Goal: Task Accomplishment & Management: Manage account settings

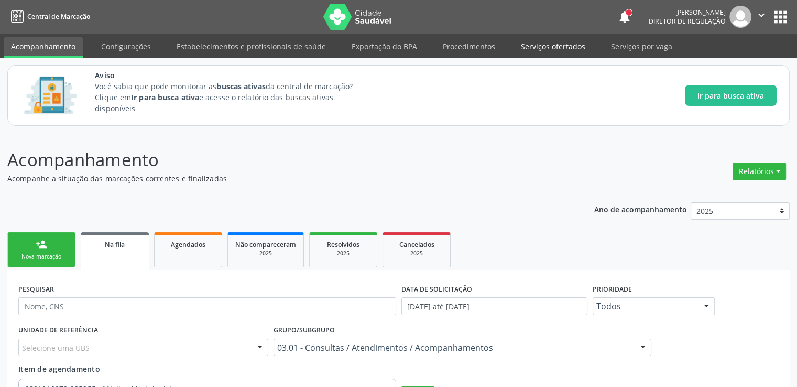
click at [560, 44] on link "Serviços ofertados" at bounding box center [552, 46] width 79 height 18
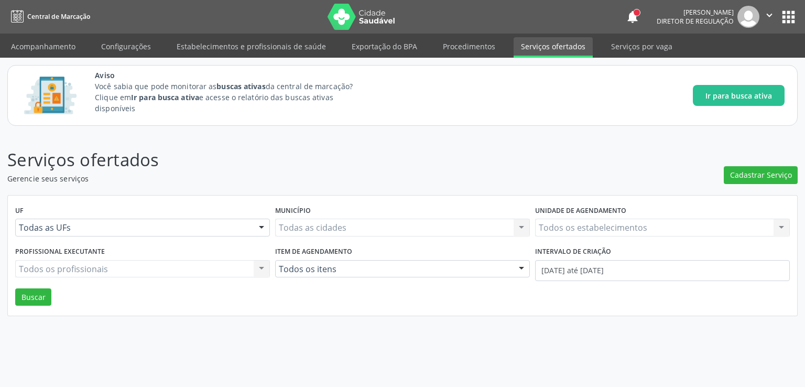
click at [631, 46] on link "Serviços por vaga" at bounding box center [641, 46] width 76 height 18
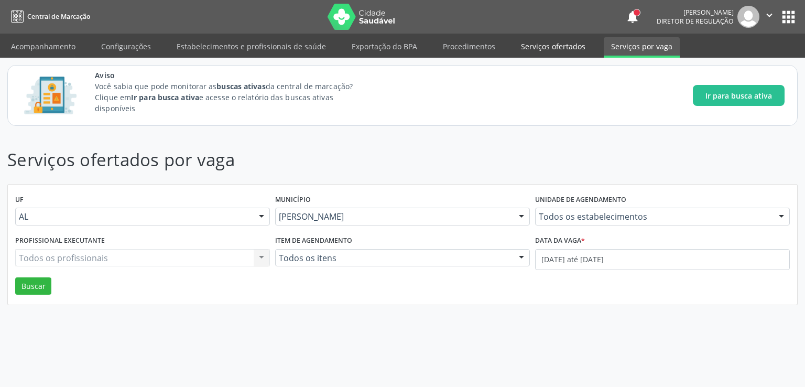
click at [554, 47] on link "Serviços ofertados" at bounding box center [552, 46] width 79 height 18
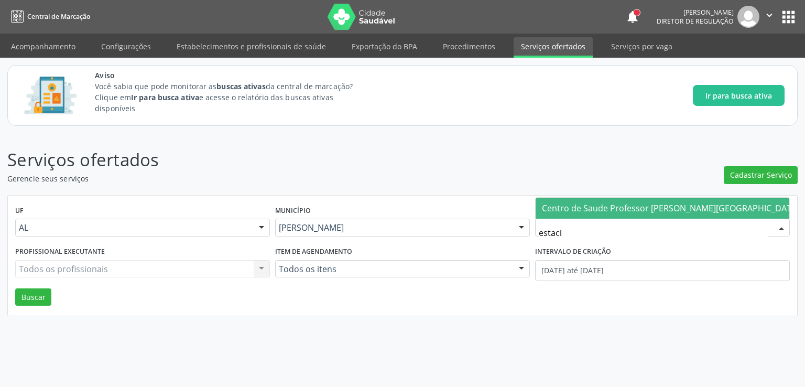
type input "estacio"
click at [593, 208] on span "Centro de Saude Professor [PERSON_NAME][GEOGRAPHIC_DATA]" at bounding box center [670, 208] width 257 height 12
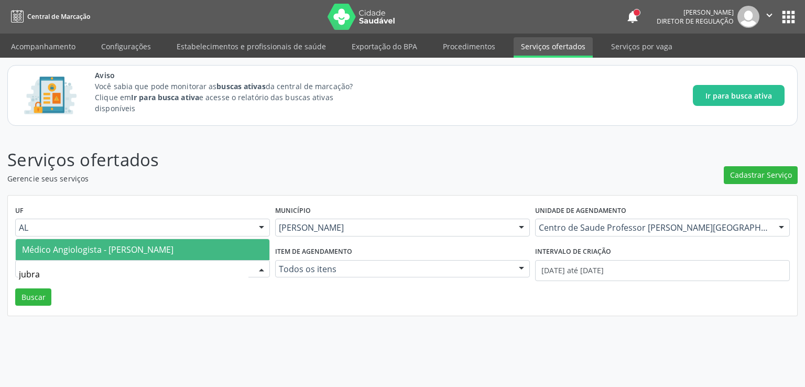
type input "jubran"
click at [111, 244] on span "Médico Angiologista - [PERSON_NAME]" at bounding box center [97, 250] width 151 height 12
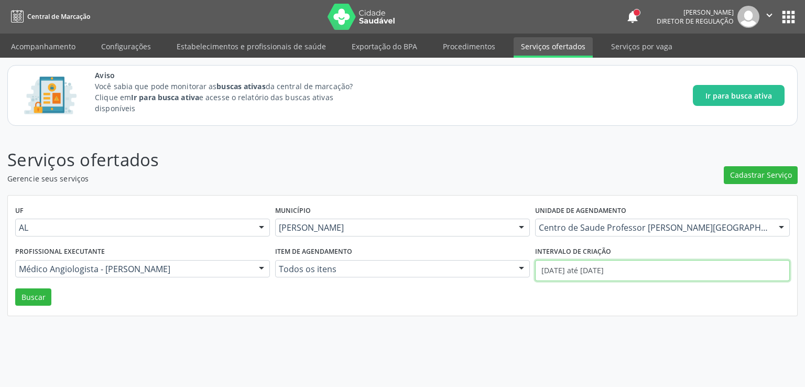
click at [562, 270] on input "01[DATE]té 18[DATE]" at bounding box center [662, 270] width 255 height 21
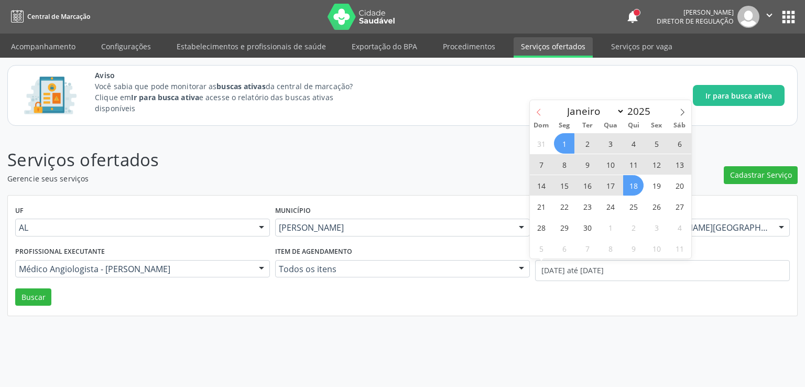
click at [540, 112] on icon at bounding box center [538, 111] width 7 height 7
select select "7"
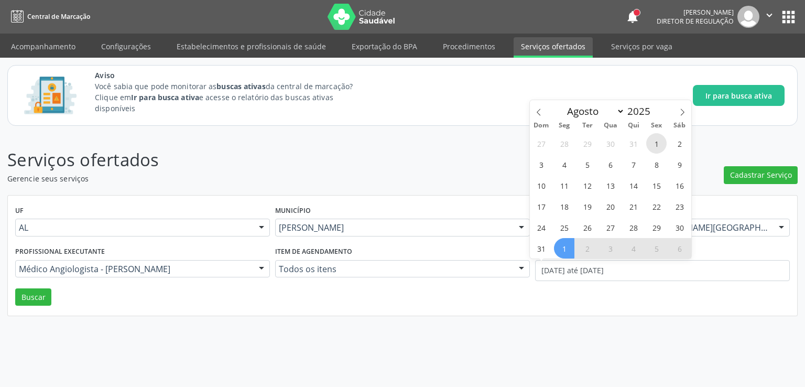
click at [652, 142] on span "1" at bounding box center [656, 143] width 20 height 20
type input "01/08/2025"
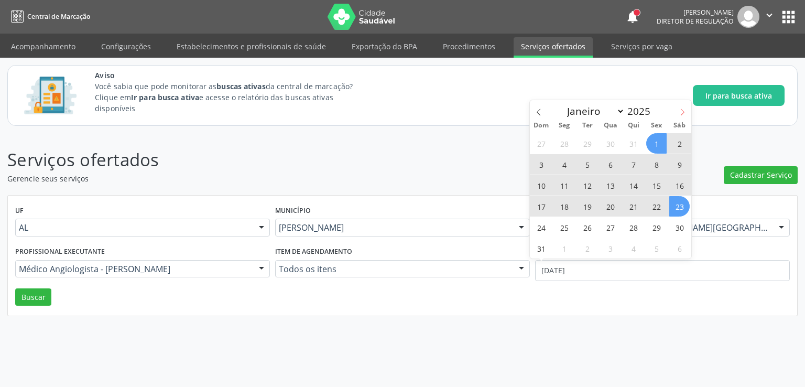
click at [684, 112] on icon at bounding box center [681, 111] width 7 height 7
select select "8"
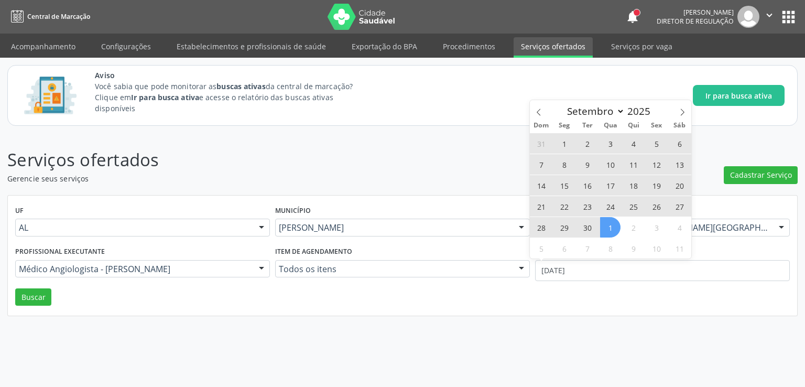
click at [602, 230] on span "1" at bounding box center [610, 227] width 20 height 20
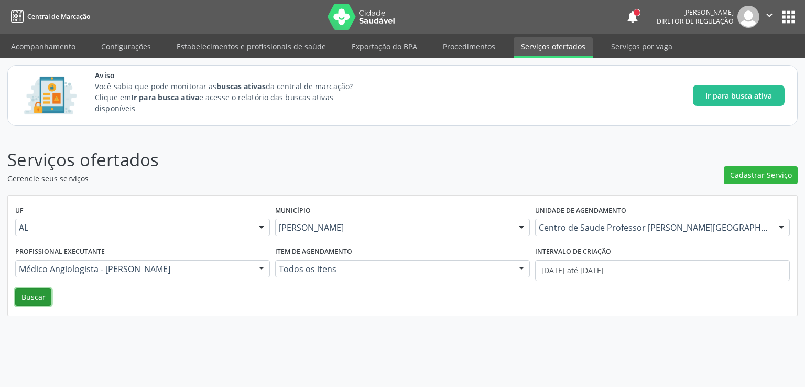
click at [31, 299] on button "Buscar" at bounding box center [33, 297] width 36 height 18
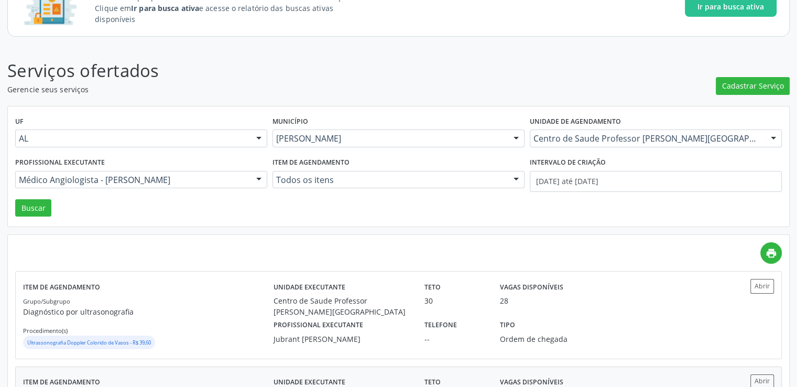
scroll to position [178, 0]
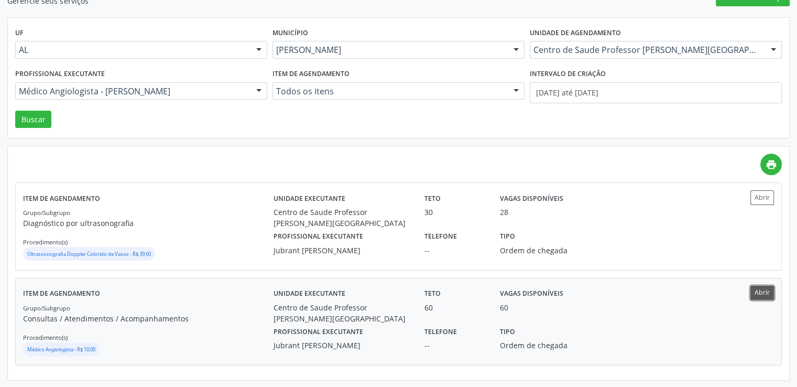
click at [761, 291] on button "Abrir" at bounding box center [762, 292] width 24 height 14
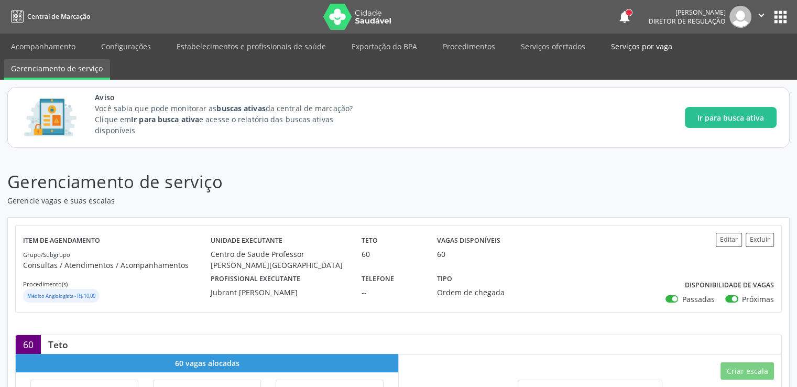
click at [625, 49] on link "Serviços por vaga" at bounding box center [641, 46] width 76 height 18
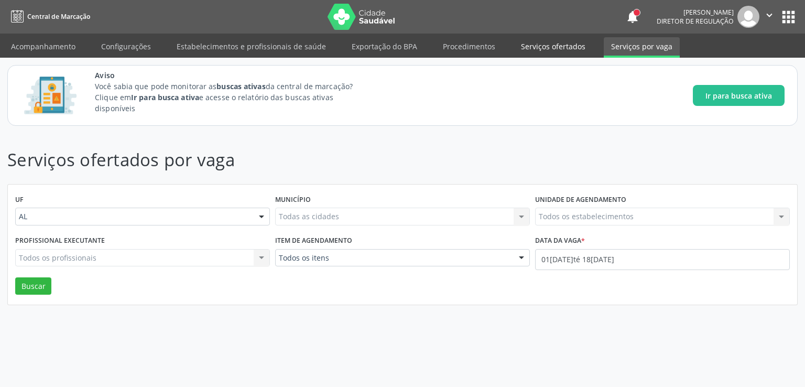
click at [558, 47] on link "Serviços ofertados" at bounding box center [552, 46] width 79 height 18
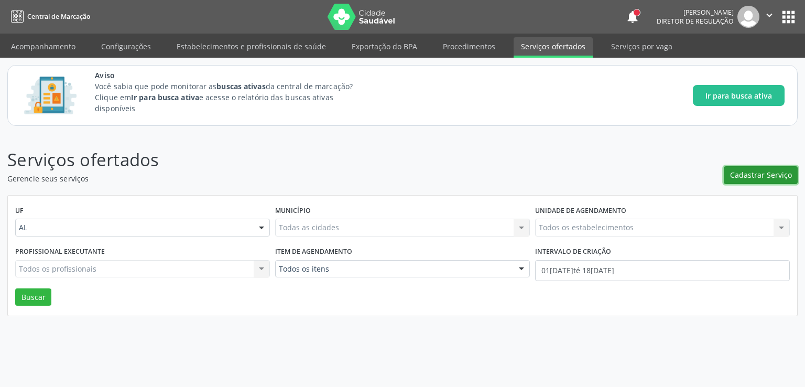
click at [740, 177] on span "Cadastrar Serviço" at bounding box center [761, 174] width 62 height 11
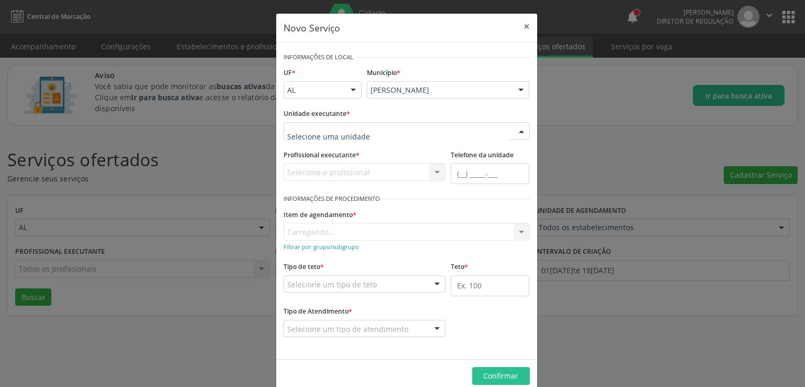
click at [377, 130] on div at bounding box center [406, 131] width 246 height 18
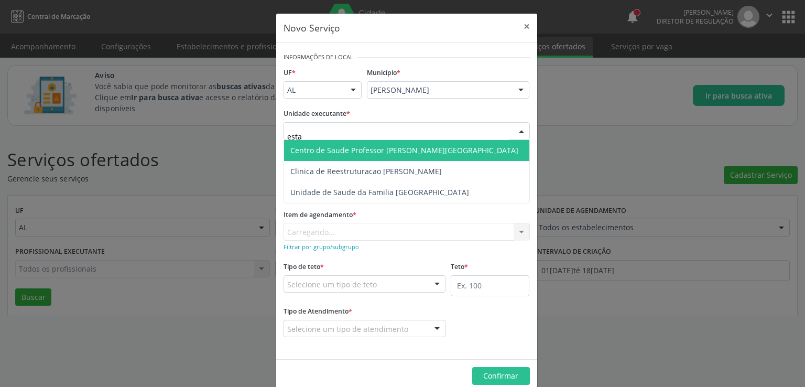
type input "estac"
click at [401, 157] on span "Centro de Saude Professor [PERSON_NAME][GEOGRAPHIC_DATA]" at bounding box center [406, 150] width 245 height 21
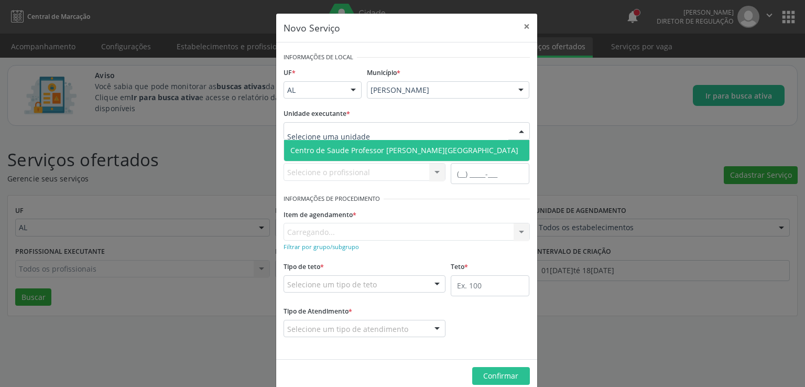
click at [398, 143] on span "Centro de Saude Professor [PERSON_NAME][GEOGRAPHIC_DATA]" at bounding box center [406, 150] width 245 height 21
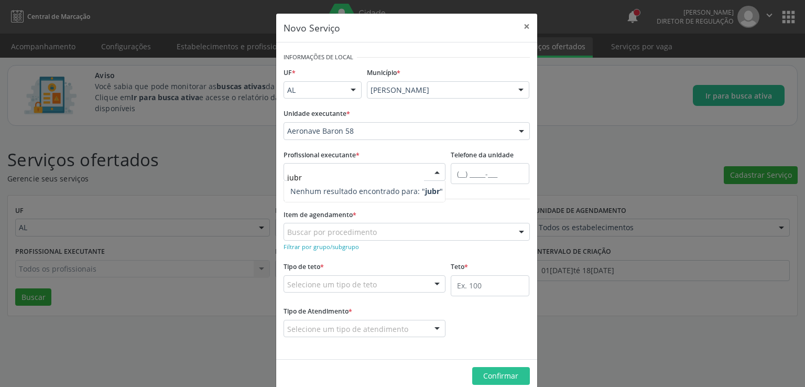
type input "jubra"
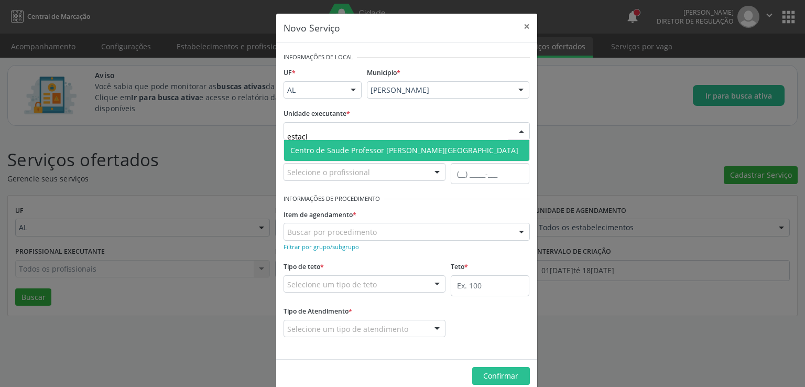
type input "estacio"
click at [411, 145] on span "Centro de Saude Professor [PERSON_NAME][GEOGRAPHIC_DATA]" at bounding box center [404, 150] width 228 height 10
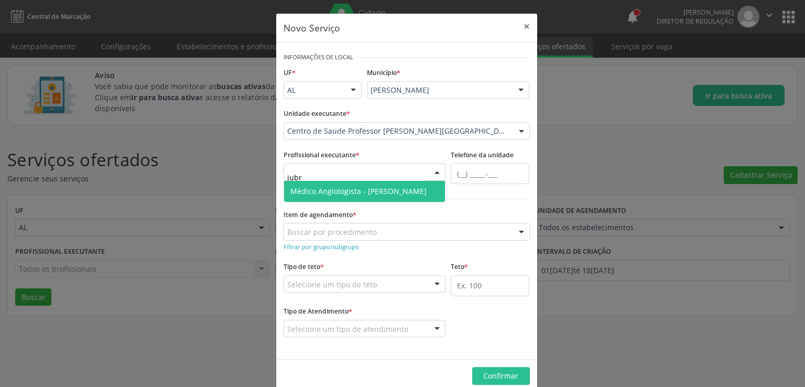
type input "jubra"
click at [368, 190] on span "Médico Angiologista - [PERSON_NAME]" at bounding box center [358, 191] width 136 height 10
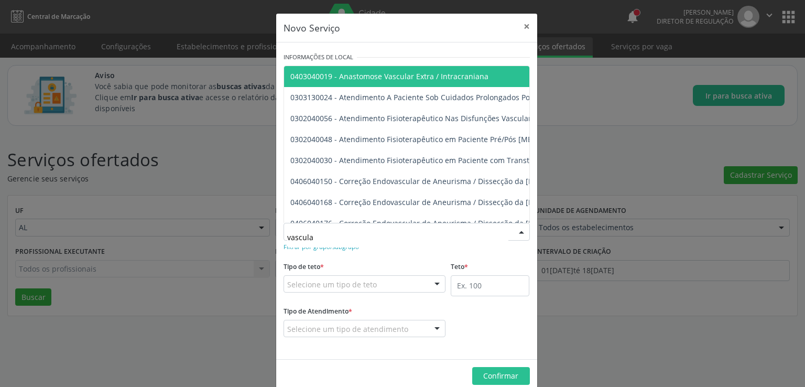
type input "vascular"
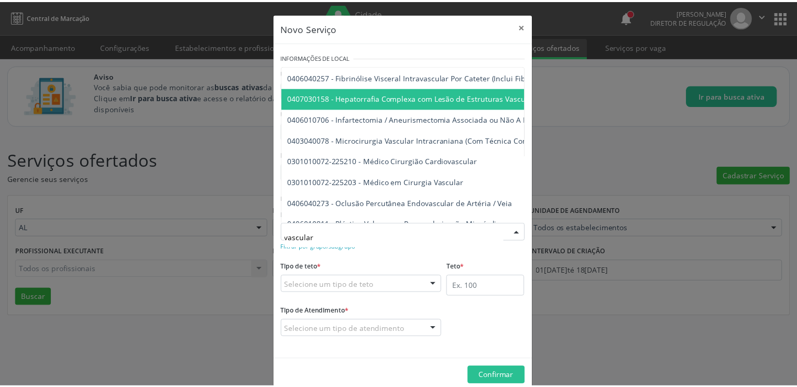
scroll to position [314, 0]
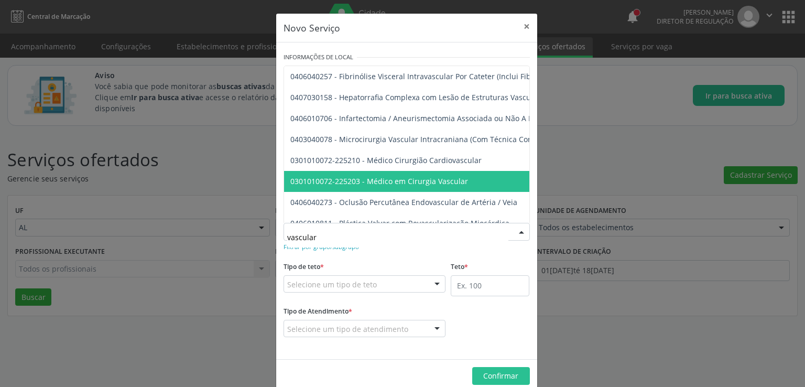
click at [452, 177] on span "0301010072-225203 - Médico em Cirurgia Vascular" at bounding box center [379, 181] width 178 height 10
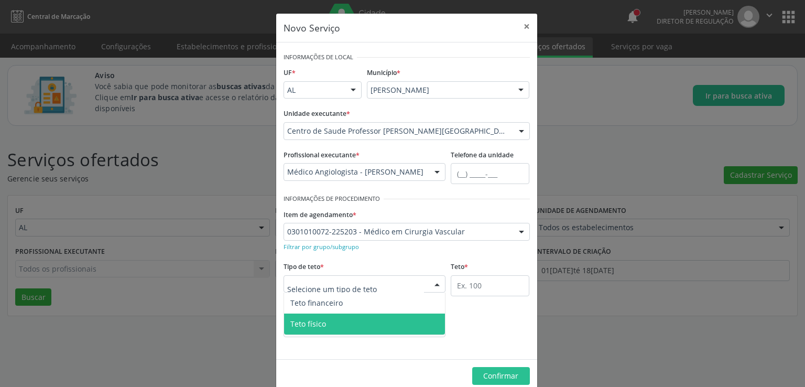
click at [344, 321] on span "Teto físico" at bounding box center [364, 323] width 161 height 21
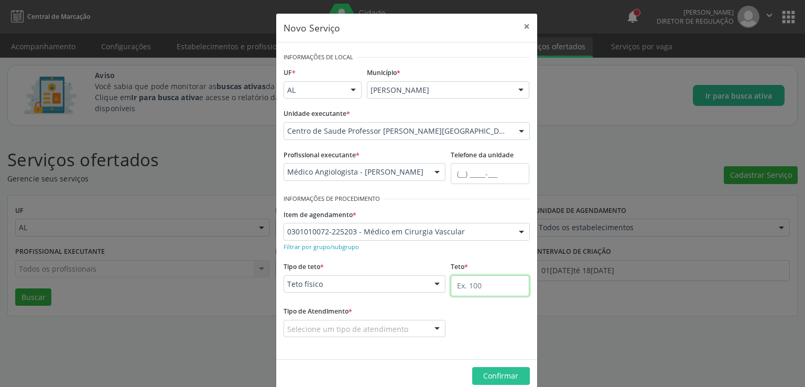
click at [476, 282] on input "text" at bounding box center [489, 285] width 79 height 21
type input "40"
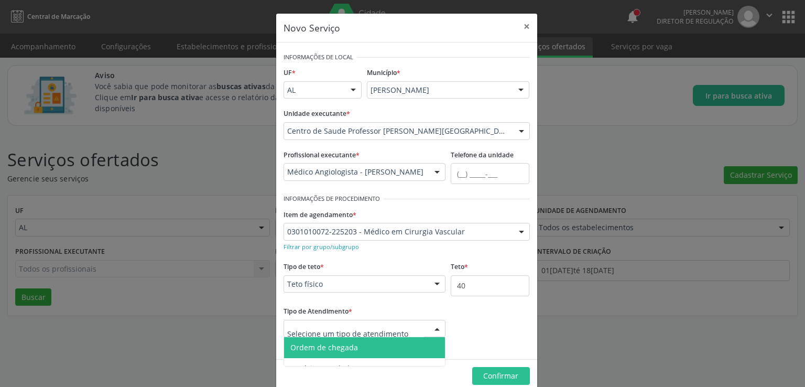
click at [347, 345] on span "Ordem de chegada" at bounding box center [324, 347] width 68 height 10
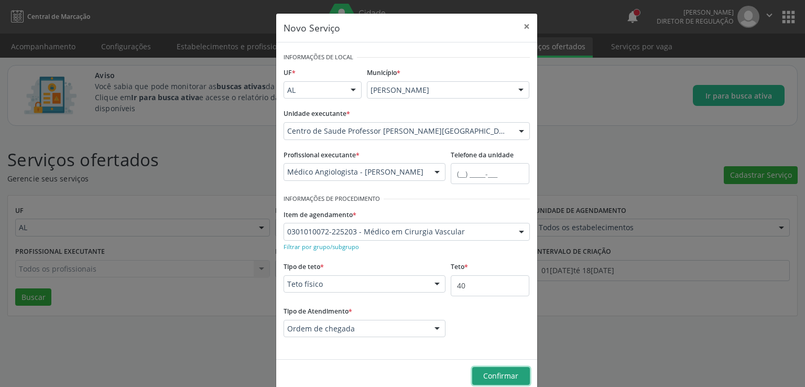
click at [483, 372] on span "Confirmar" at bounding box center [500, 375] width 35 height 10
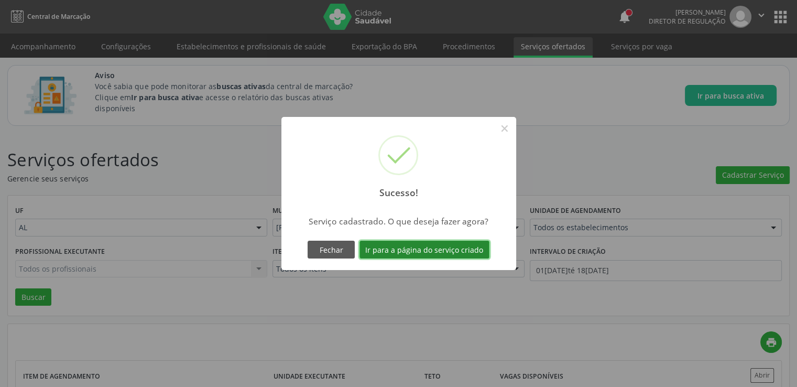
click at [419, 249] on button "Ir para a página do serviço criado" at bounding box center [424, 249] width 130 height 18
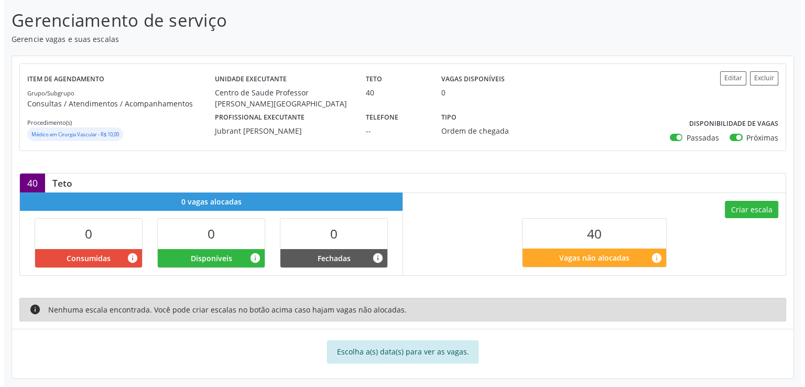
scroll to position [166, 0]
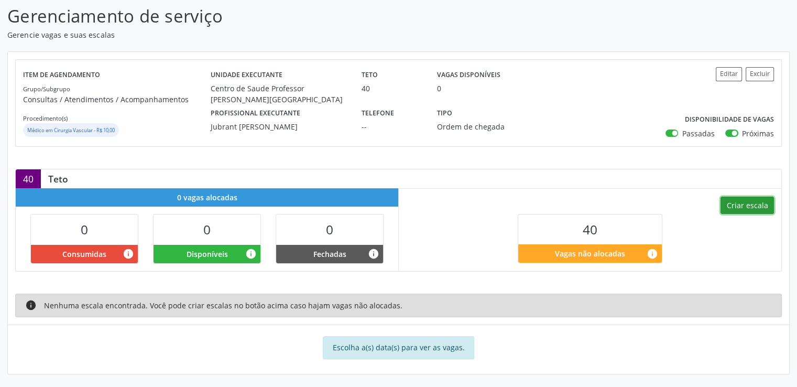
click at [759, 206] on button "Criar escala" at bounding box center [746, 205] width 53 height 18
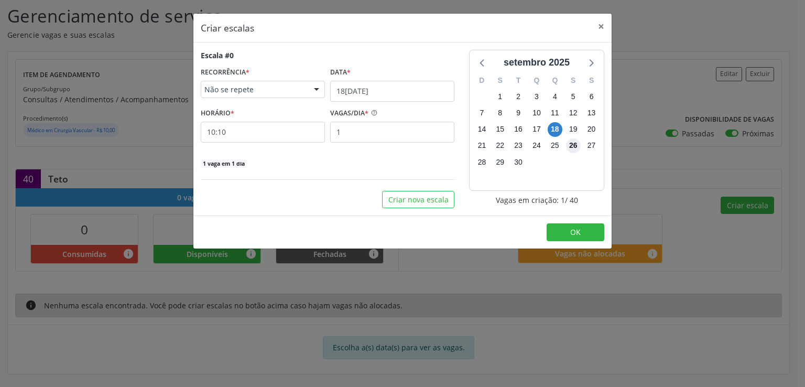
click at [574, 142] on span "26" at bounding box center [573, 145] width 15 height 15
click at [375, 92] on input "18[DATE]" at bounding box center [392, 91] width 124 height 21
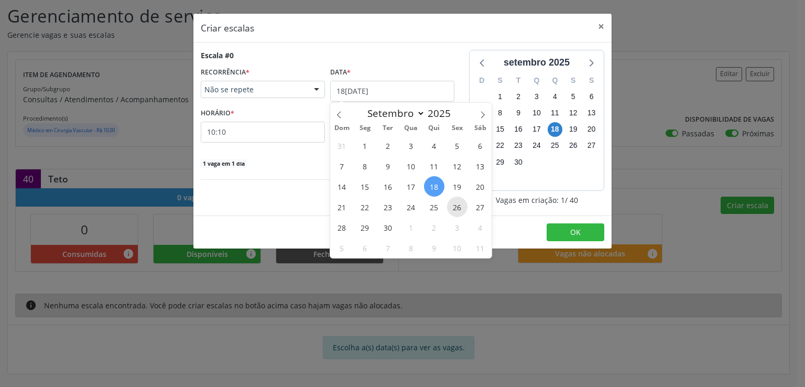
click at [457, 212] on span "26" at bounding box center [457, 206] width 20 height 20
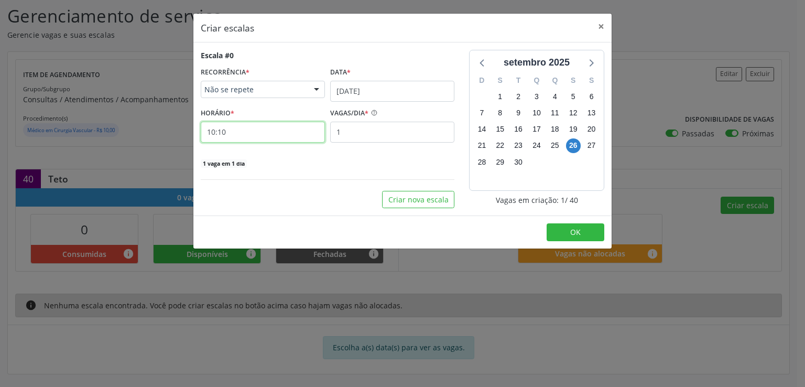
click at [241, 135] on input "10:10" at bounding box center [263, 132] width 124 height 21
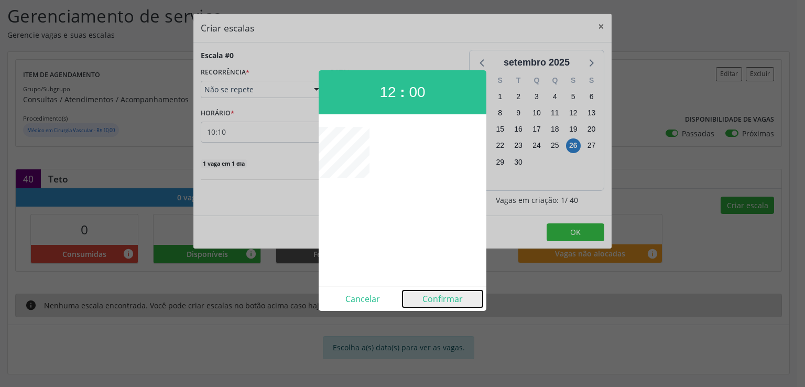
click at [449, 300] on button "Confirmar" at bounding box center [442, 298] width 80 height 17
type input "12:00"
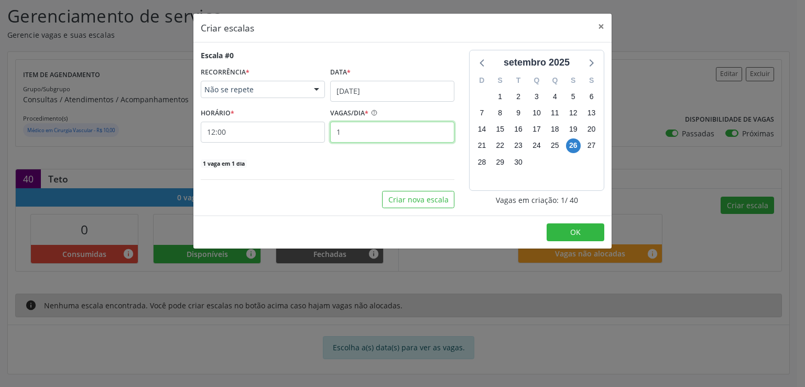
click at [367, 127] on input "1" at bounding box center [392, 132] width 124 height 21
type input "20"
click at [562, 229] on button "OK" at bounding box center [575, 232] width 58 height 18
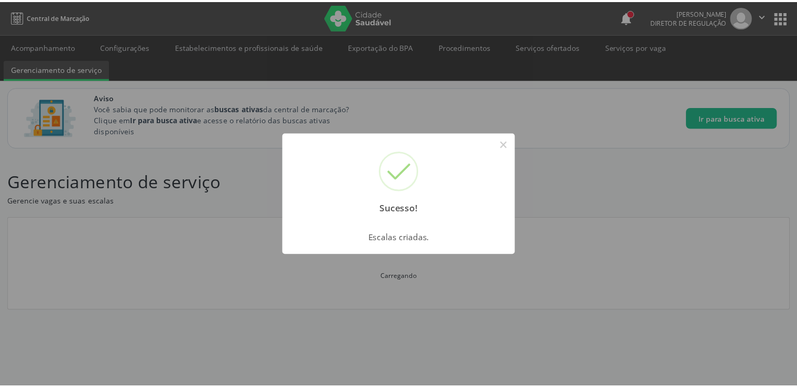
scroll to position [0, 0]
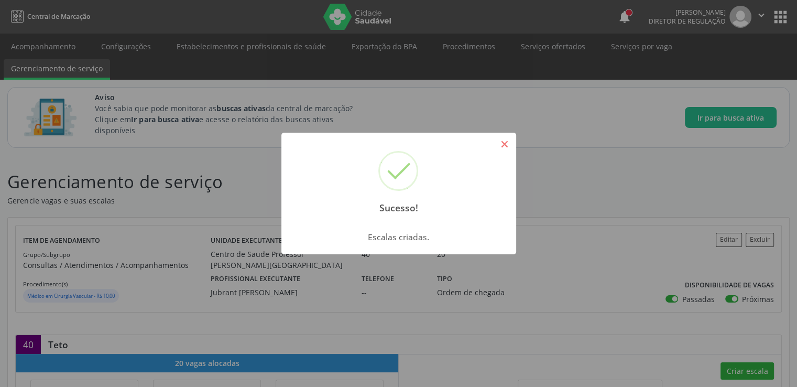
click at [501, 144] on button "×" at bounding box center [505, 144] width 18 height 18
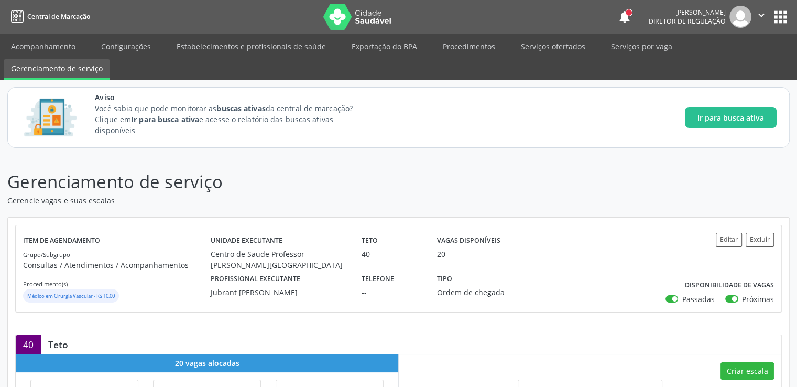
scroll to position [262, 0]
